Goal: Task Accomplishment & Management: Complete application form

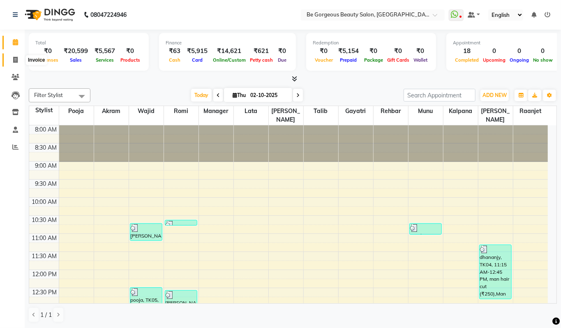
click at [16, 60] on icon at bounding box center [15, 60] width 5 height 6
select select "5405"
select select "service"
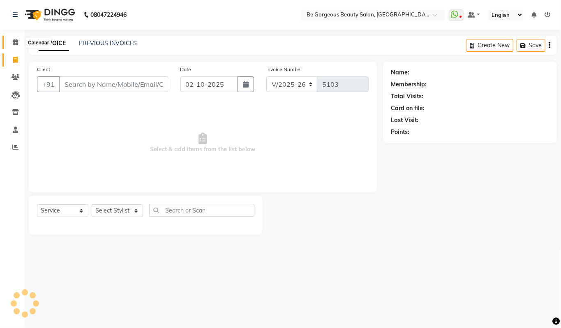
click at [16, 45] on icon at bounding box center [15, 42] width 5 height 6
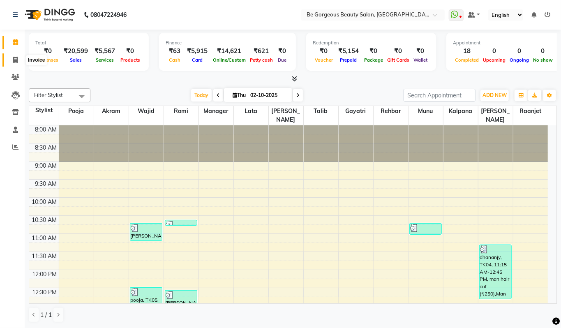
drag, startPoint x: 17, startPoint y: 60, endPoint x: 27, endPoint y: 64, distance: 10.9
click at [17, 59] on icon at bounding box center [15, 60] width 5 height 6
select select "5405"
select select "service"
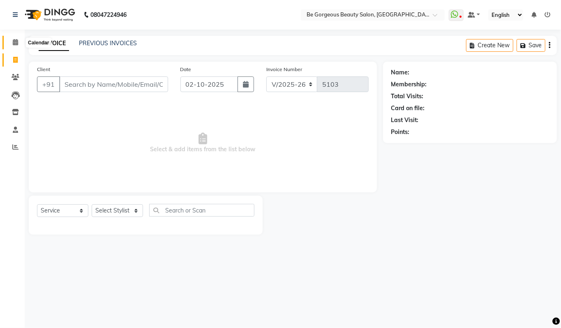
click at [14, 38] on span at bounding box center [15, 42] width 14 height 9
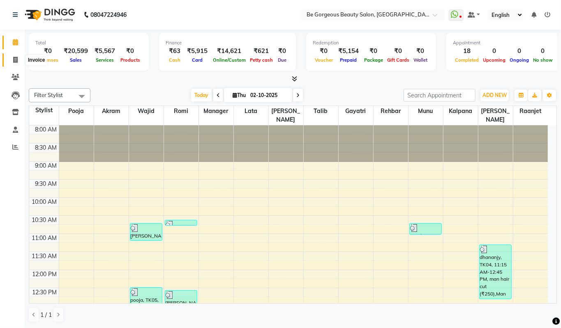
click at [16, 62] on icon at bounding box center [15, 60] width 5 height 6
select select "5405"
select select "service"
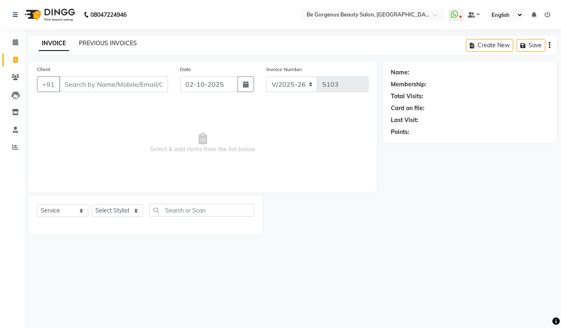
click at [106, 44] on link "PREVIOUS INVOICES" at bounding box center [108, 42] width 58 height 7
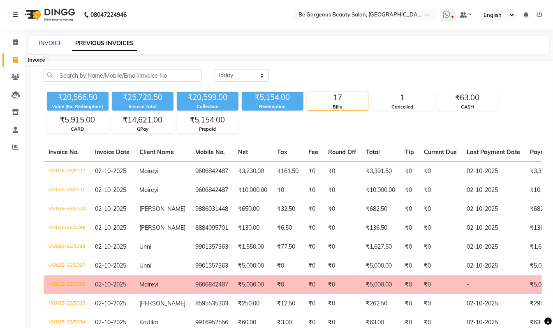
click at [15, 61] on icon at bounding box center [15, 60] width 5 height 6
select select "5405"
select select "service"
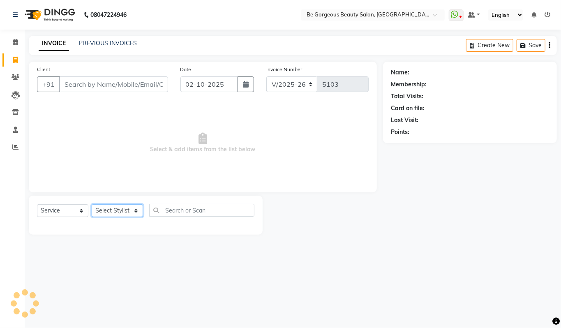
click at [106, 209] on select "Select Stylist [PERSON_NAME] [PERSON_NAME] Manager Munu [PERSON_NAME] Rehbar [P…" at bounding box center [117, 210] width 51 height 13
select select "36211"
click at [92, 204] on select "Select Stylist [PERSON_NAME] [PERSON_NAME] Manager Munu [PERSON_NAME] Rehbar [P…" at bounding box center [117, 210] width 51 height 13
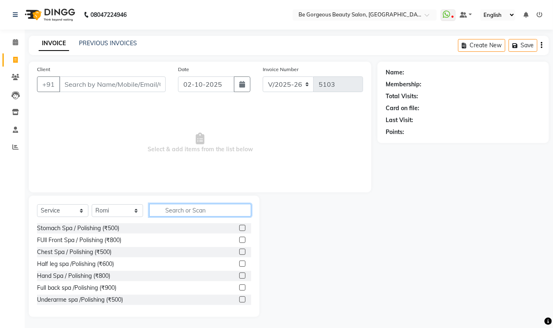
click at [189, 208] on input "text" at bounding box center [200, 210] width 102 height 13
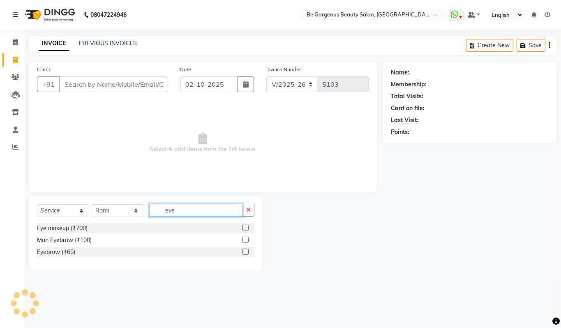
type input "eye"
click at [245, 252] on label at bounding box center [246, 252] width 6 height 6
click at [245, 252] on input "checkbox" at bounding box center [245, 252] width 5 height 5
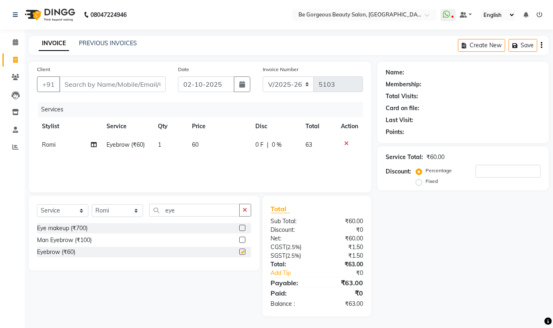
checkbox input "false"
click at [148, 82] on input "Client" at bounding box center [112, 84] width 106 height 16
type input "8"
type input "0"
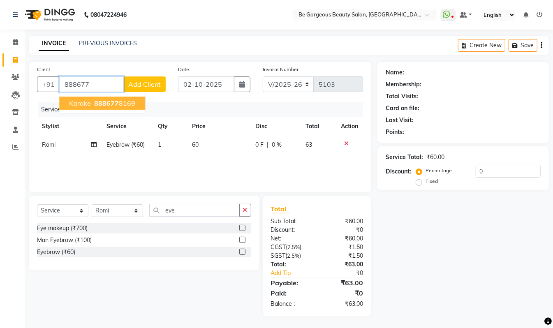
click at [119, 99] on ngb-highlight "888677 8169" at bounding box center [114, 103] width 43 height 8
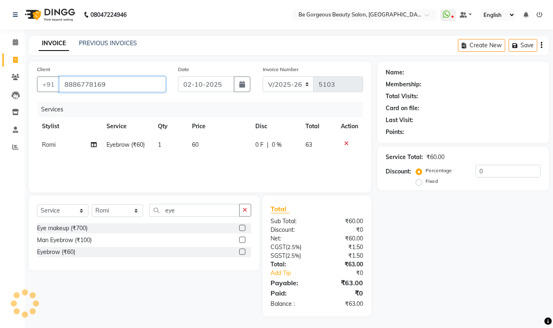
type input "8886778169"
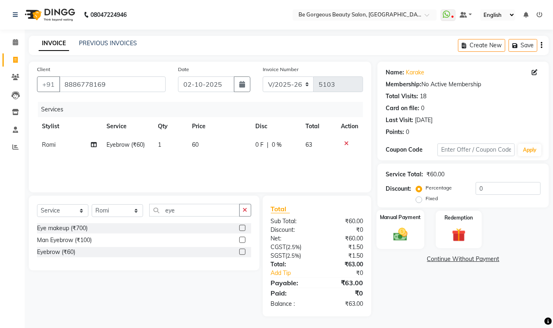
click at [406, 238] on img at bounding box center [400, 234] width 23 height 16
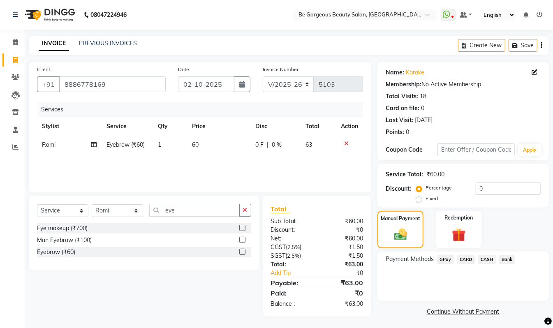
click at [443, 258] on span "GPay" at bounding box center [445, 259] width 17 height 9
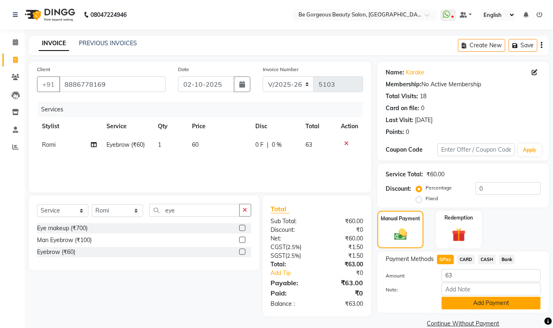
click at [520, 304] on button "Add Payment" at bounding box center [491, 303] width 99 height 13
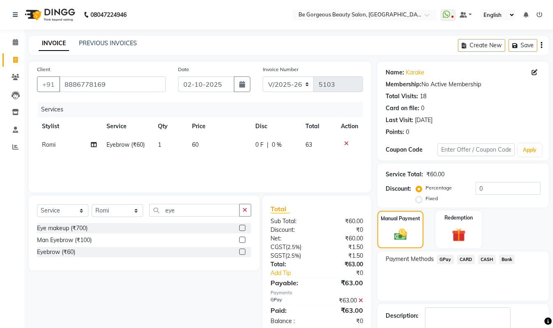
scroll to position [49, 0]
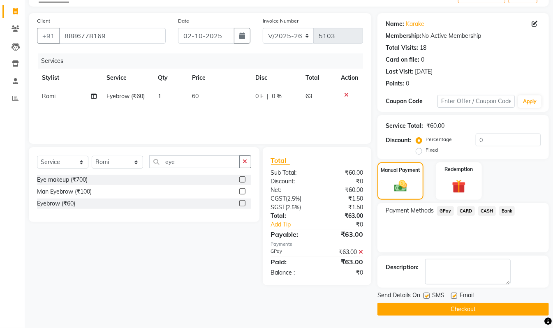
click at [517, 310] on button "Checkout" at bounding box center [462, 309] width 171 height 13
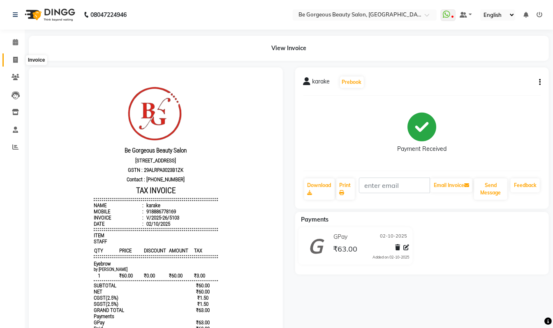
click at [13, 61] on icon at bounding box center [15, 60] width 5 height 6
select select "service"
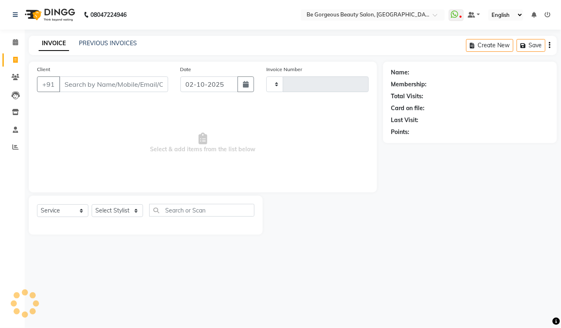
type input "5104"
select select "5405"
click at [109, 213] on select "Select Stylist [PERSON_NAME] [PERSON_NAME] Manager Munu [PERSON_NAME] Rehbar [P…" at bounding box center [117, 210] width 51 height 13
select select "36211"
click at [92, 204] on select "Select Stylist [PERSON_NAME] [PERSON_NAME] Manager Munu [PERSON_NAME] Rehbar [P…" at bounding box center [117, 210] width 51 height 13
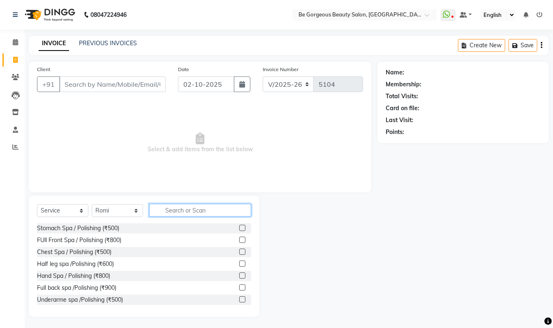
drag, startPoint x: 150, startPoint y: 204, endPoint x: 171, endPoint y: 208, distance: 21.8
click at [160, 207] on input "text" at bounding box center [200, 210] width 102 height 13
click at [171, 208] on input "text" at bounding box center [200, 210] width 102 height 13
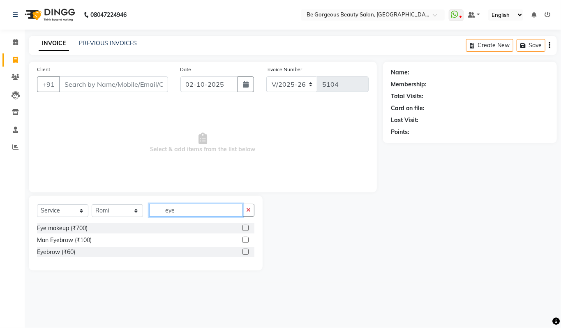
type input "eye"
drag, startPoint x: 243, startPoint y: 251, endPoint x: 247, endPoint y: 239, distance: 12.5
click at [246, 251] on label at bounding box center [246, 252] width 6 height 6
click at [246, 251] on input "checkbox" at bounding box center [245, 252] width 5 height 5
checkbox input "true"
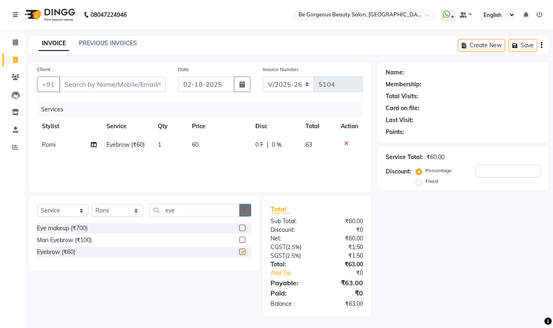
click at [248, 208] on button "button" at bounding box center [245, 210] width 12 height 13
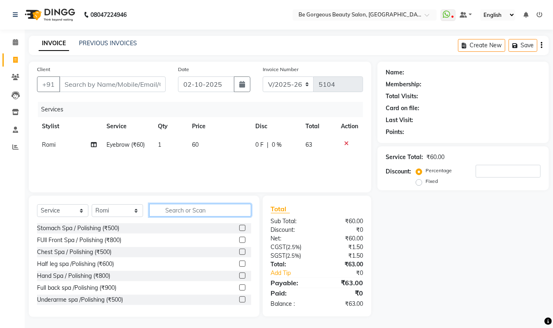
click at [236, 211] on input "text" at bounding box center [200, 210] width 102 height 13
type input "y"
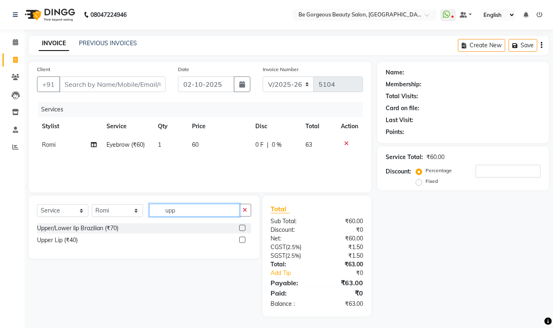
type input "upp"
click at [240, 242] on label at bounding box center [242, 240] width 6 height 6
click at [240, 242] on input "checkbox" at bounding box center [241, 240] width 5 height 5
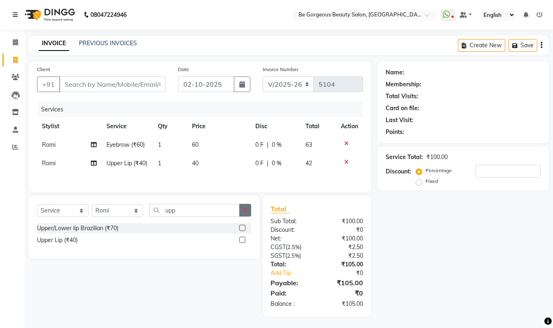
checkbox input "false"
click at [244, 217] on button "button" at bounding box center [245, 210] width 12 height 13
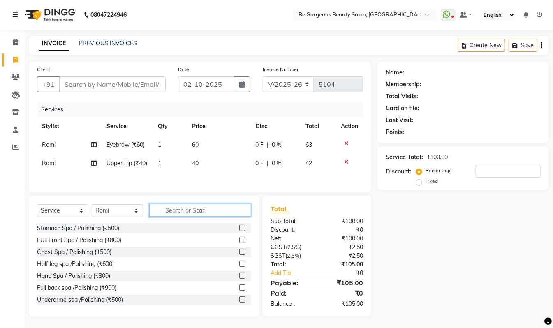
click at [242, 217] on input "text" at bounding box center [200, 210] width 102 height 13
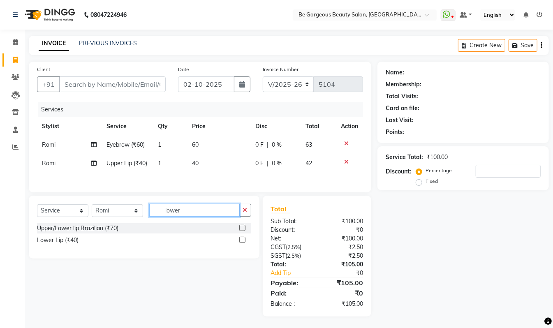
type input "lower"
click at [243, 241] on label at bounding box center [242, 240] width 6 height 6
click at [243, 241] on input "checkbox" at bounding box center [241, 240] width 5 height 5
checkbox input "true"
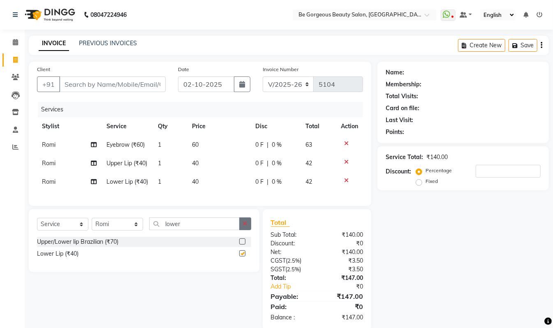
click at [245, 230] on button "button" at bounding box center [245, 223] width 12 height 13
click at [240, 230] on input "text" at bounding box center [194, 223] width 90 height 13
type input "chi"
click at [241, 257] on label at bounding box center [242, 253] width 6 height 6
click at [241, 257] on input "checkbox" at bounding box center [241, 253] width 5 height 5
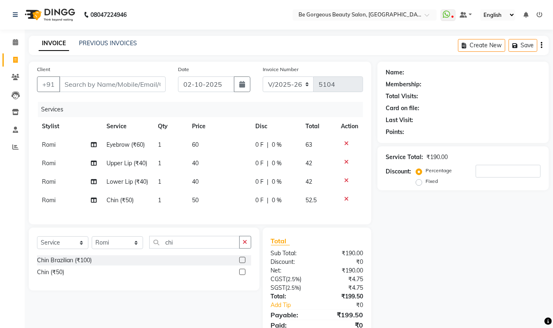
checkbox input "false"
drag, startPoint x: 244, startPoint y: 259, endPoint x: 231, endPoint y: 259, distance: 13.6
click at [231, 249] on div "chi" at bounding box center [201, 242] width 102 height 13
drag, startPoint x: 244, startPoint y: 257, endPoint x: 229, endPoint y: 257, distance: 14.8
click at [241, 249] on button "button" at bounding box center [245, 242] width 12 height 13
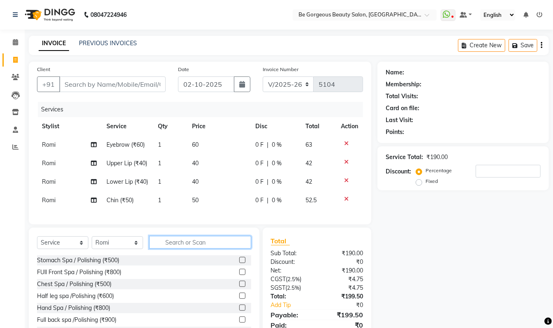
click at [229, 249] on input "text" at bounding box center [200, 242] width 102 height 13
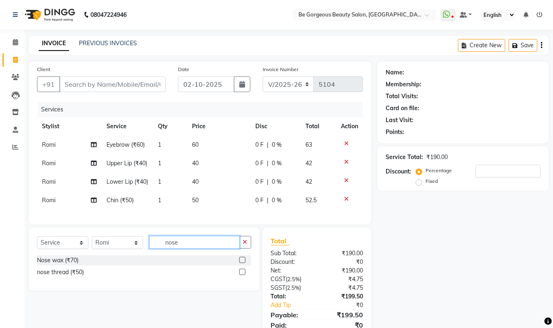
type input "nose"
click at [242, 263] on label at bounding box center [242, 260] width 6 height 6
click at [242, 263] on input "checkbox" at bounding box center [241, 260] width 5 height 5
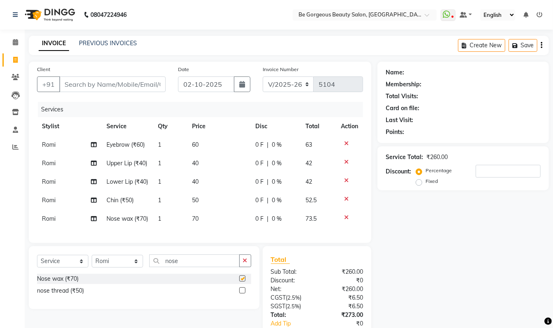
checkbox input "false"
click at [126, 83] on input "Client" at bounding box center [112, 84] width 106 height 16
type input "7"
type input "0"
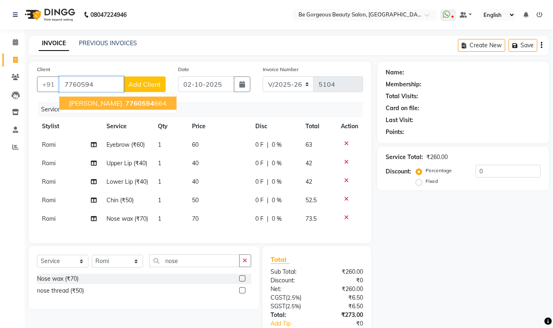
click at [131, 104] on button "[PERSON_NAME] 7760594 664" at bounding box center [117, 103] width 117 height 13
type input "7760594664"
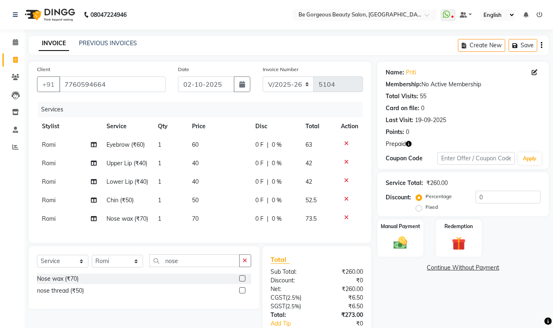
click at [409, 144] on icon "button" at bounding box center [409, 144] width 6 height 6
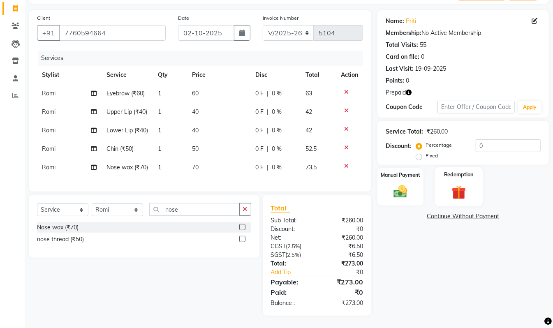
drag, startPoint x: 445, startPoint y: 156, endPoint x: 447, endPoint y: 175, distance: 19.1
click at [446, 167] on div "Redemption" at bounding box center [459, 186] width 48 height 39
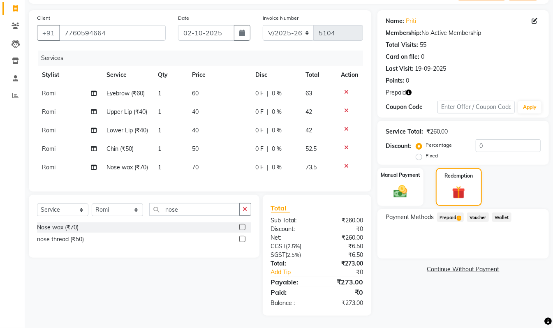
drag, startPoint x: 460, startPoint y: 196, endPoint x: 510, endPoint y: 246, distance: 71.2
click at [461, 213] on span "Prepaid 1" at bounding box center [450, 217] width 27 height 9
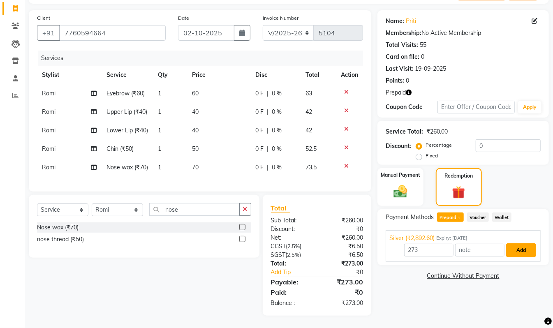
click at [522, 243] on button "Add" at bounding box center [521, 250] width 30 height 14
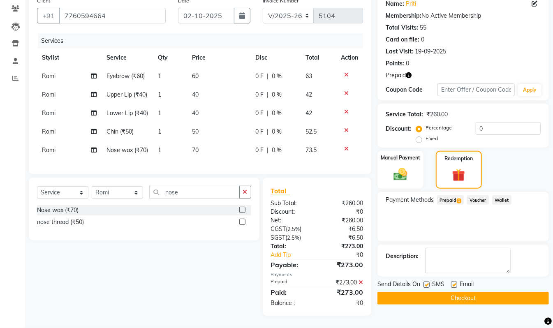
click at [535, 292] on button "Checkout" at bounding box center [462, 298] width 171 height 13
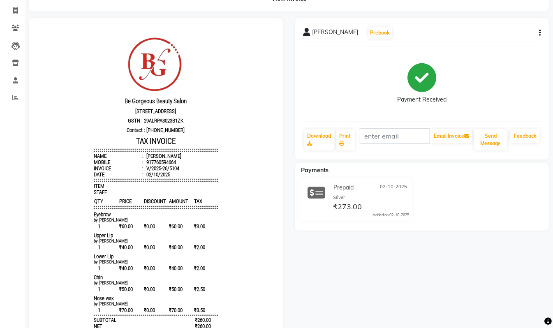
scroll to position [49, 0]
click at [347, 137] on link "Print" at bounding box center [345, 140] width 19 height 21
